Goal: Navigation & Orientation: Find specific page/section

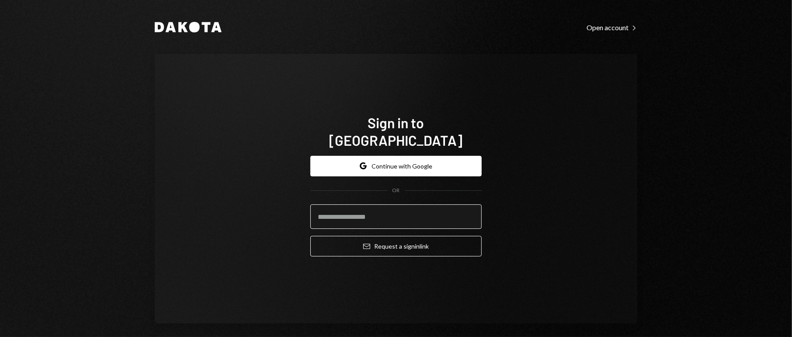
click at [401, 204] on input "email" at bounding box center [395, 216] width 171 height 24
type input "**********"
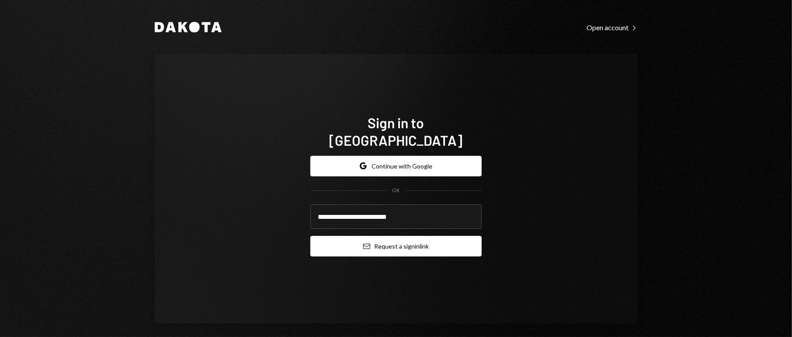
click at [375, 236] on button "Email Request a sign in link" at bounding box center [395, 246] width 171 height 21
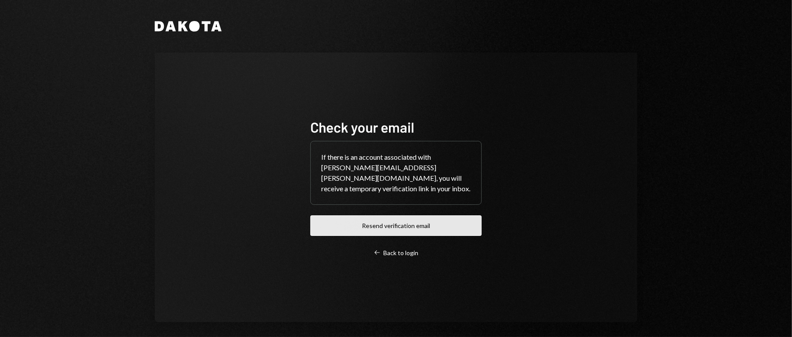
click at [367, 215] on button "Resend verification email" at bounding box center [395, 225] width 171 height 21
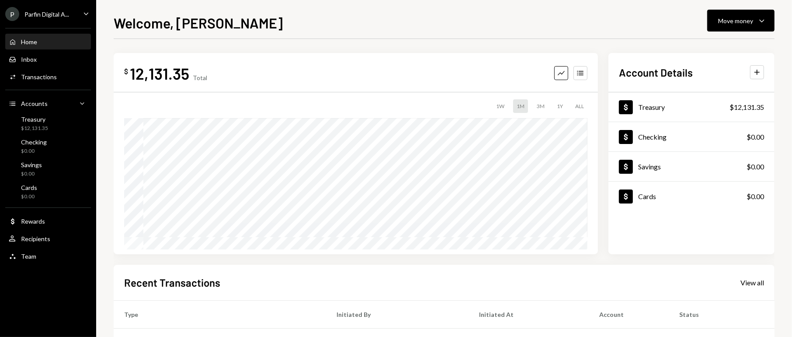
click at [84, 11] on icon "Caret Down" at bounding box center [86, 14] width 10 height 10
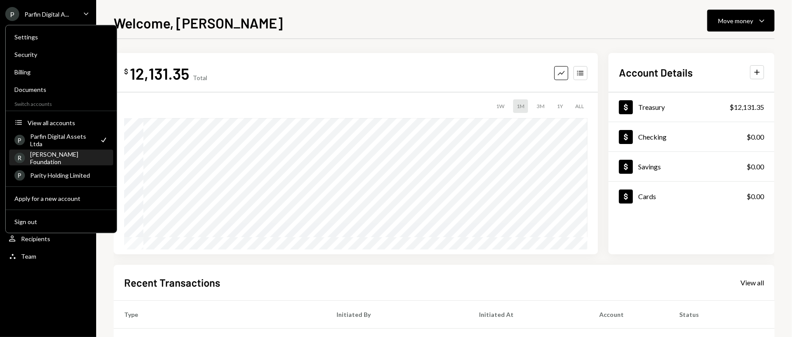
click at [59, 155] on div "[PERSON_NAME] Foundation" at bounding box center [69, 157] width 78 height 15
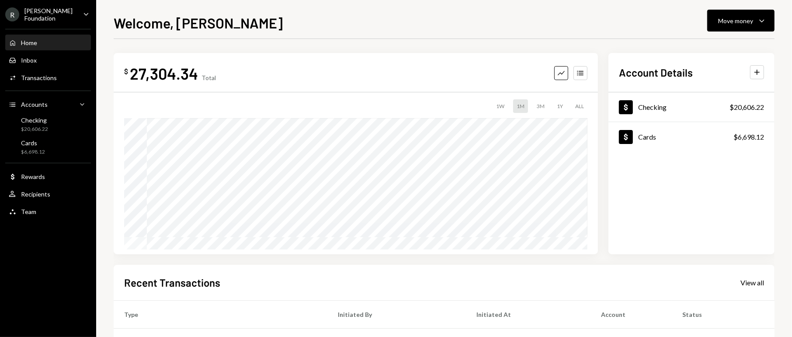
click at [56, 12] on div "[PERSON_NAME] Foundation" at bounding box center [50, 14] width 52 height 15
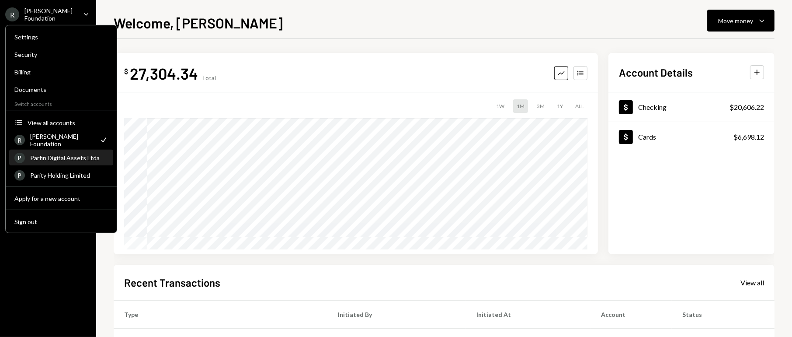
click at [61, 157] on div "Parfin Digital Assets Ltda" at bounding box center [69, 157] width 78 height 7
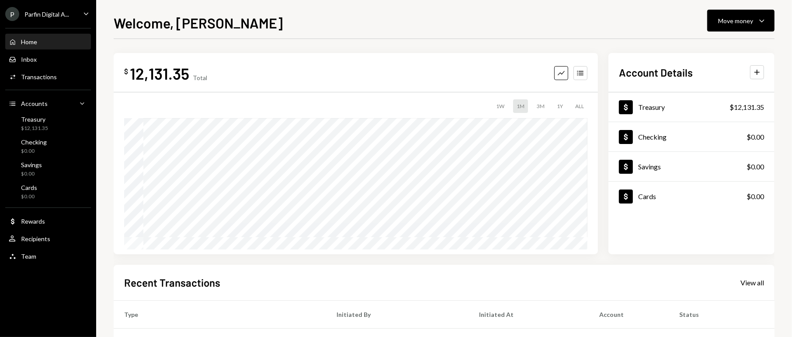
click at [58, 16] on div "Parfin Digital A..." at bounding box center [46, 13] width 45 height 7
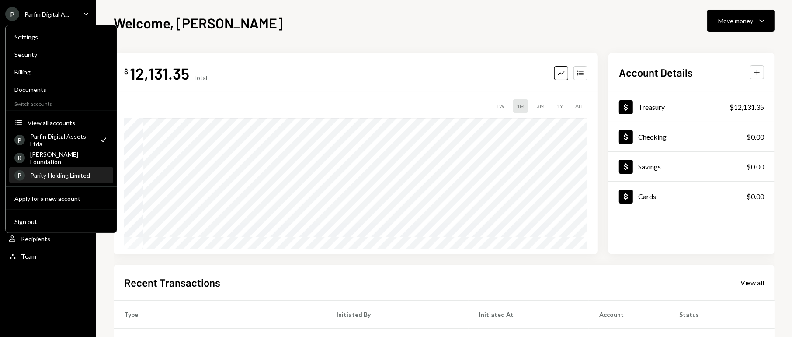
click at [70, 170] on div "P Parity Holding Limited" at bounding box center [61, 175] width 94 height 15
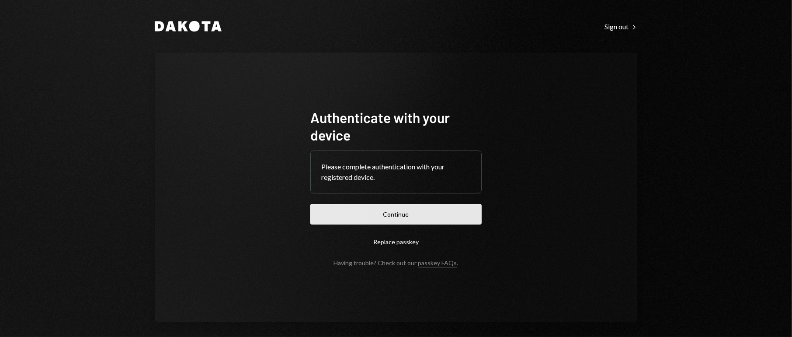
click at [374, 205] on button "Continue" at bounding box center [395, 214] width 171 height 21
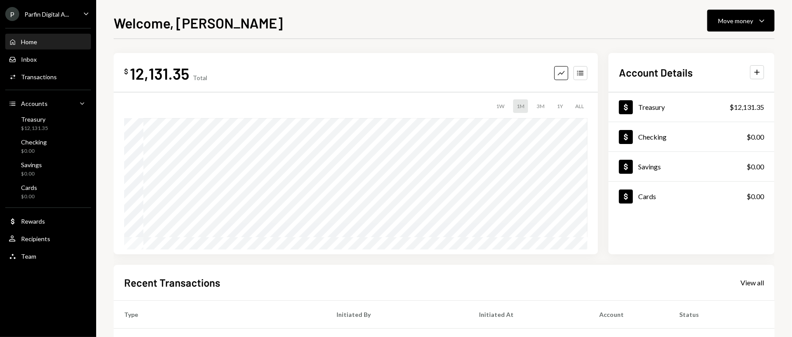
click at [89, 11] on icon "Caret Down" at bounding box center [86, 14] width 10 height 10
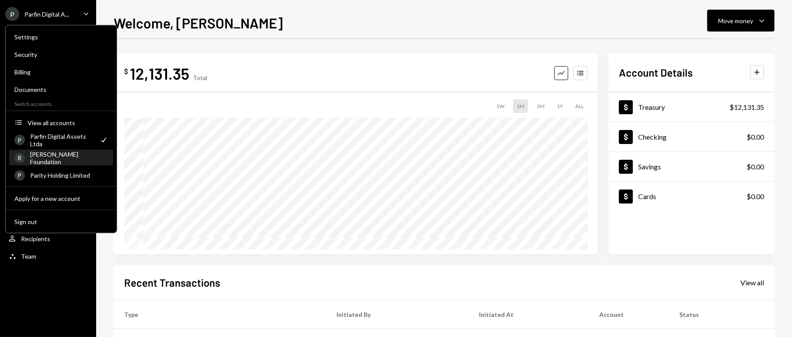
click at [55, 157] on div "[PERSON_NAME] Foundation" at bounding box center [69, 157] width 78 height 15
